Goal: Task Accomplishment & Management: Use online tool/utility

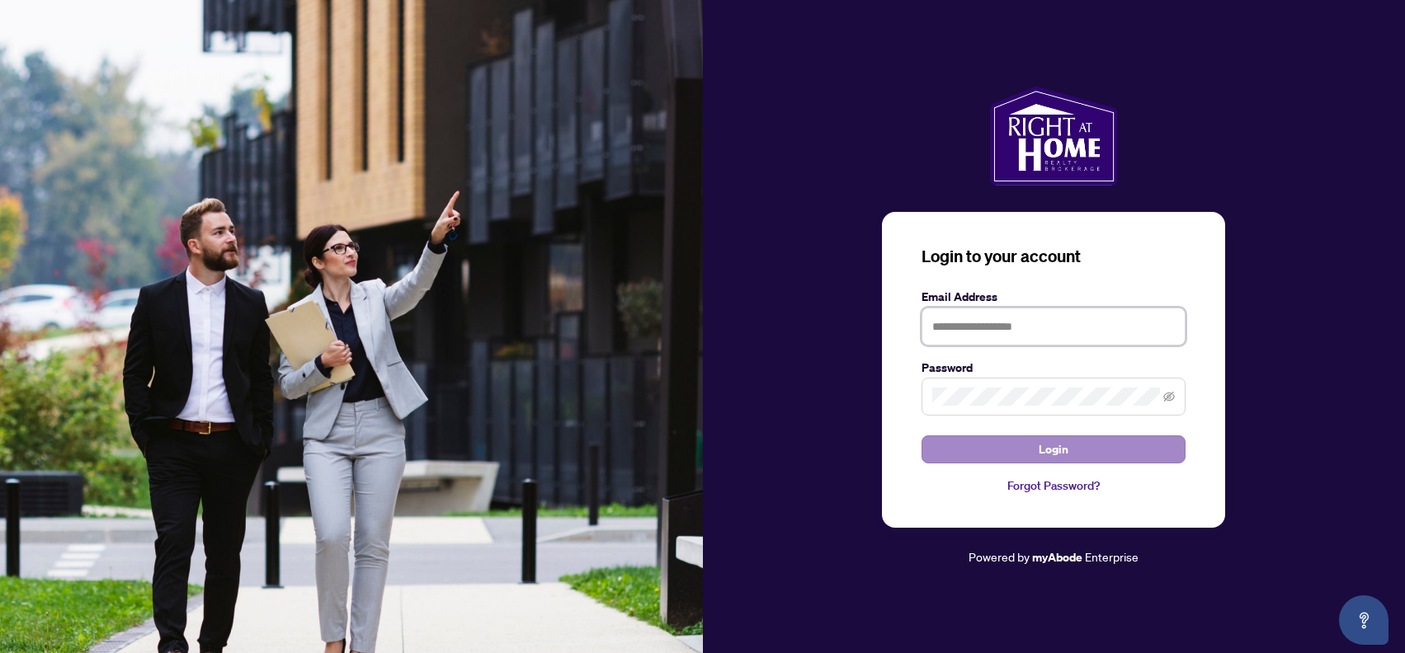
type input "**********"
click at [1039, 439] on span "Login" at bounding box center [1054, 449] width 30 height 26
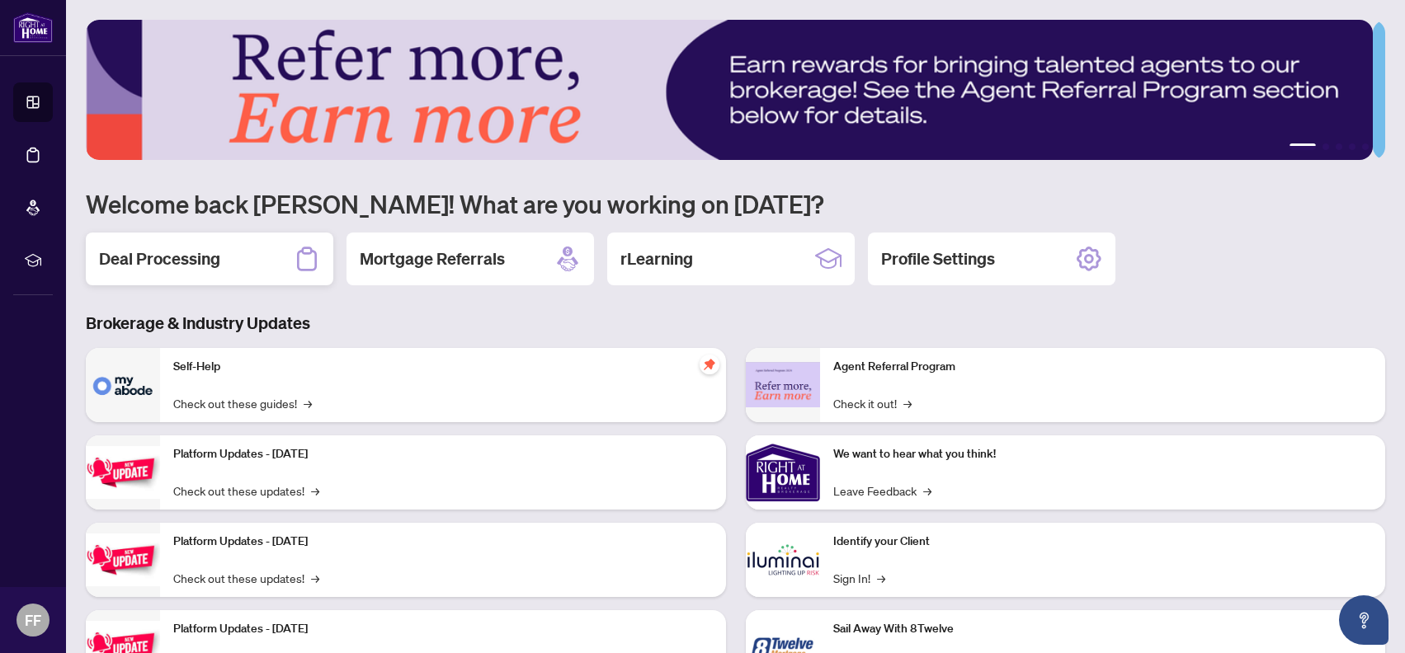
click at [201, 253] on h2 "Deal Processing" at bounding box center [159, 258] width 121 height 23
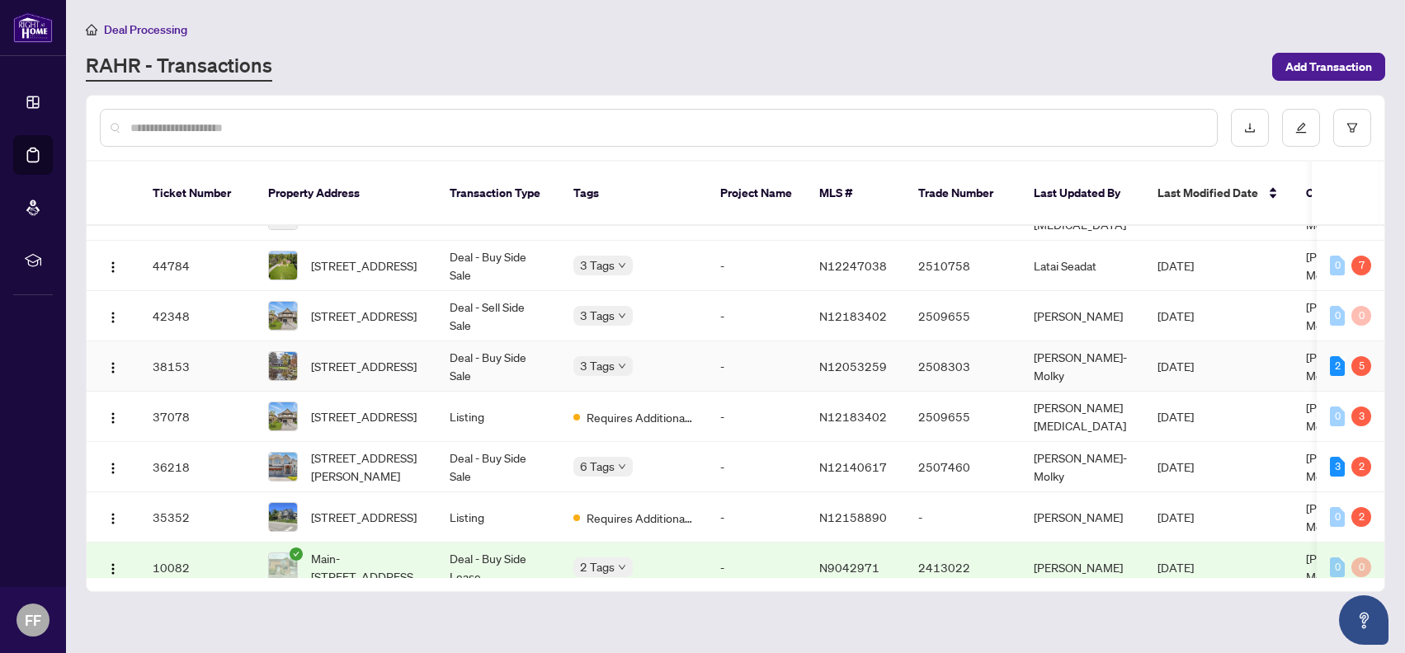
scroll to position [55, 0]
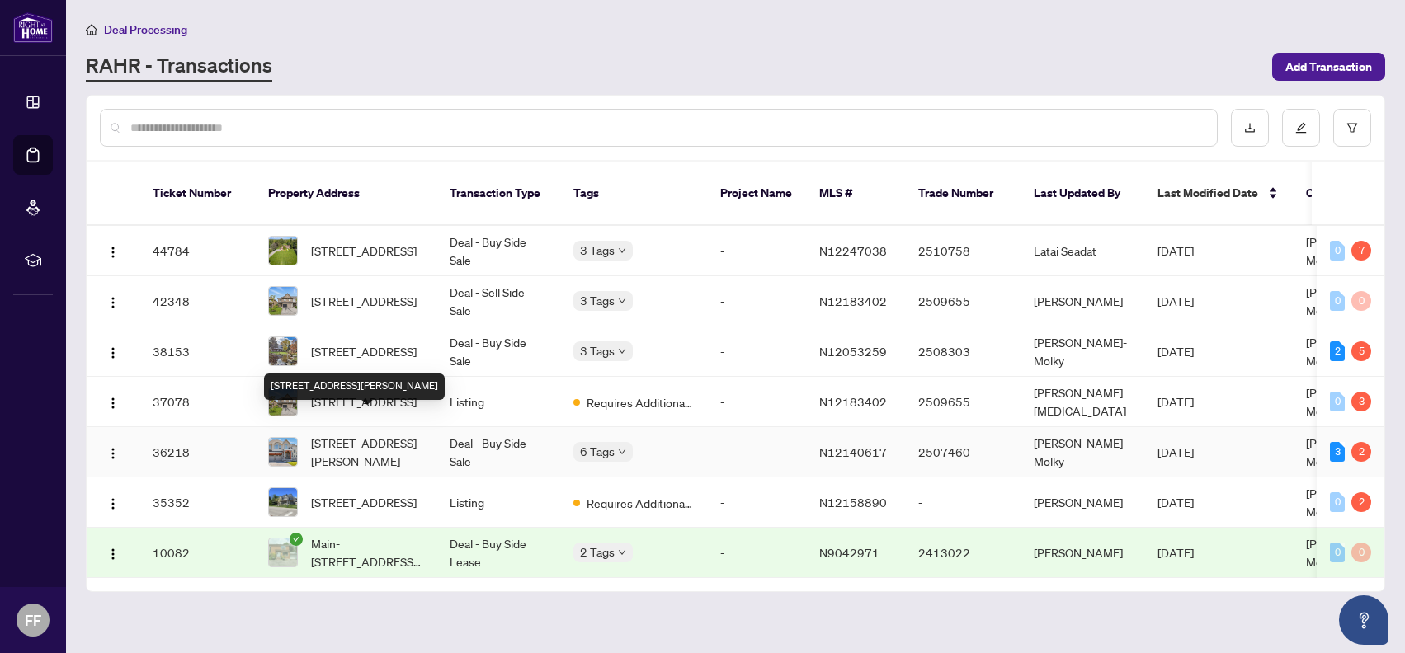
click at [365, 434] on span "[STREET_ADDRESS][PERSON_NAME]" at bounding box center [367, 452] width 112 height 36
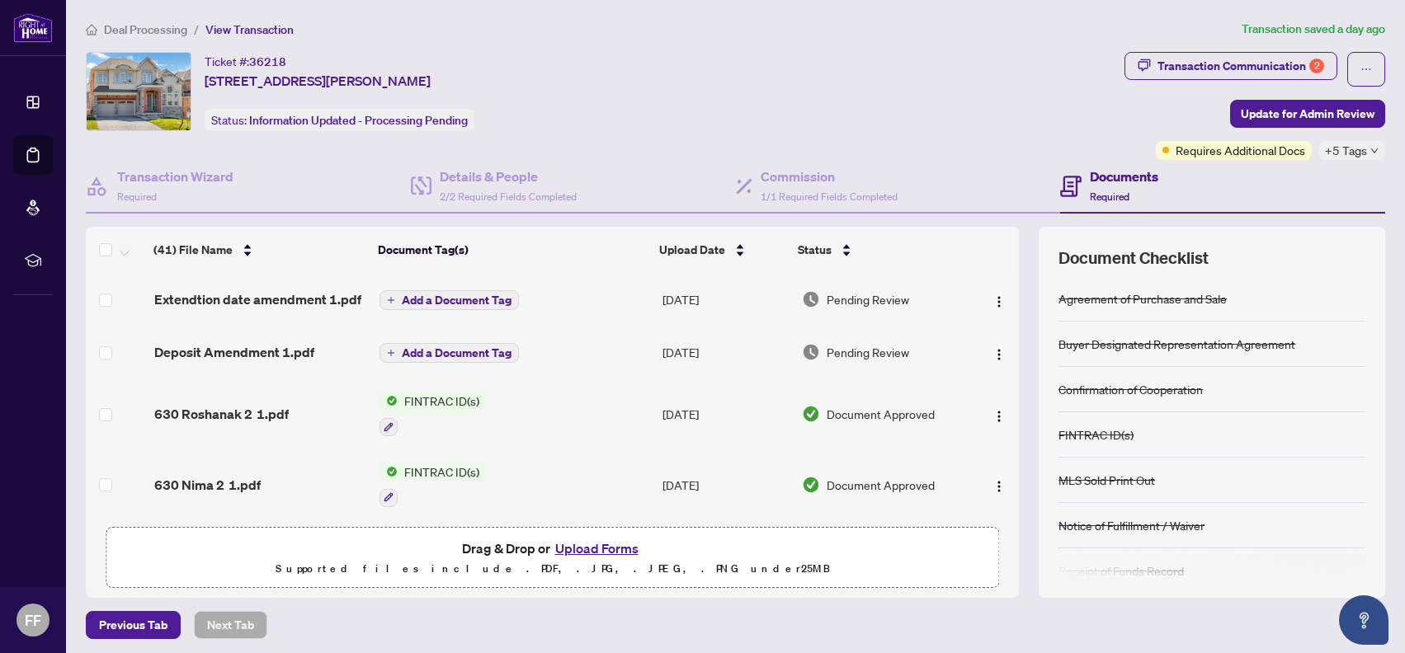
click at [847, 75] on div "Ticket #: 36218 [STREET_ADDRESS][PERSON_NAME] Status: Information Updated - Pro…" at bounding box center [602, 91] width 1032 height 79
